Goal: Navigation & Orientation: Find specific page/section

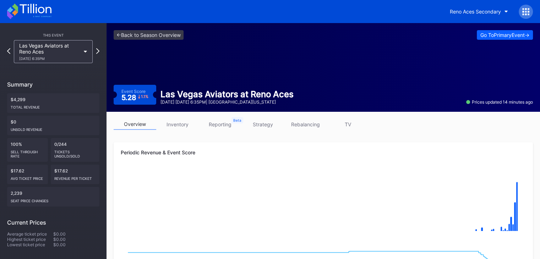
click at [38, 15] on icon at bounding box center [29, 12] width 44 height 16
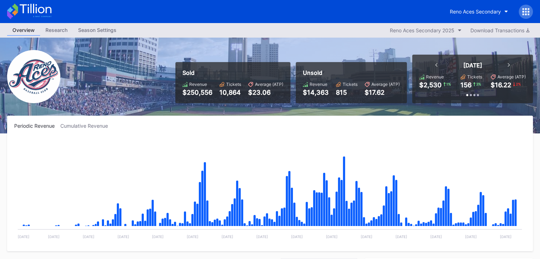
click at [35, 14] on icon at bounding box center [29, 12] width 44 height 16
